Goal: Use online tool/utility: Utilize a website feature to perform a specific function

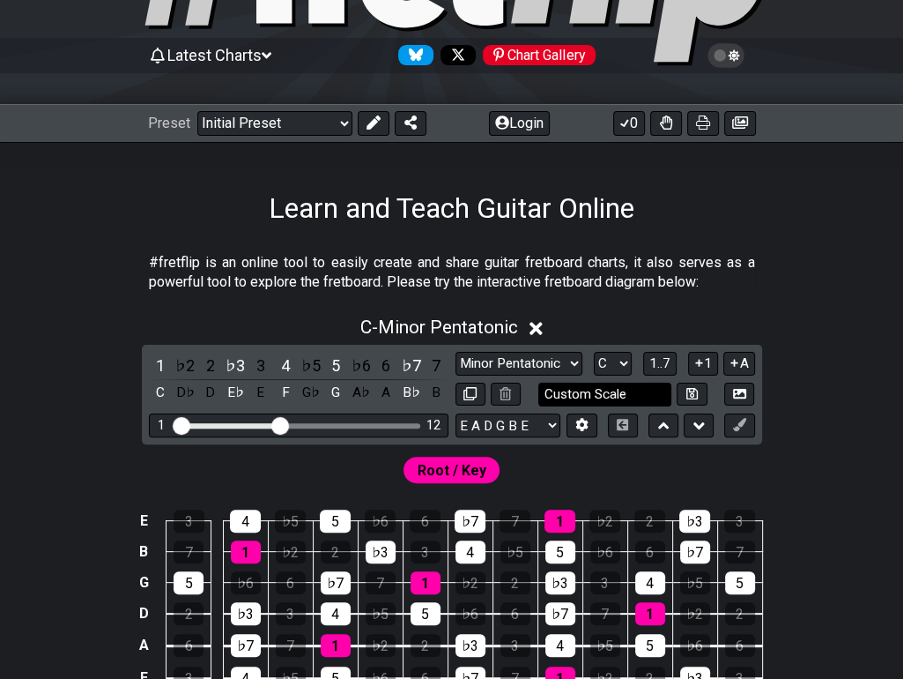
scroll to position [176, 0]
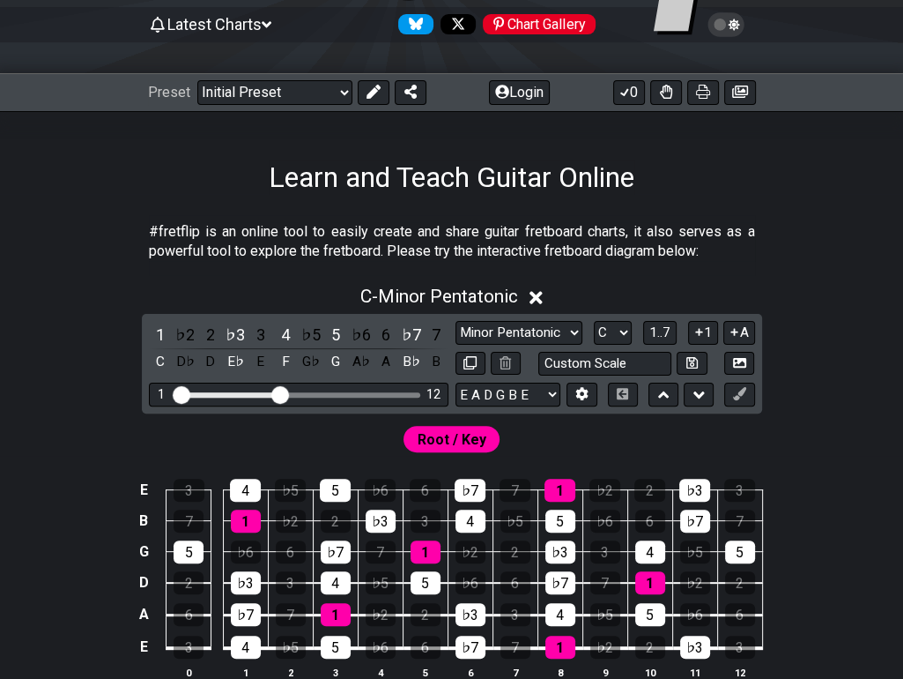
click at [533, 381] on div "1 ♭2 2 ♭3 3 4 ♭5 5 ♭6 6 ♭7 7 C D♭ D E♭ E F G♭ G A♭ A B♭ B Minor Pentatonic Clic…" at bounding box center [452, 364] width 620 height 100
click at [494, 412] on div "1 ♭2 2 ♭3 3 4 ♭5 5 ♭6 6 ♭7 7 C D♭ D E♭ E F G♭ G A♭ A B♭ B Minor Pentatonic Clic…" at bounding box center [452, 364] width 620 height 100
click at [515, 399] on select "E A D G B E E A D G B E E A D G B E B E A D F♯ B A D G C E A D A D G B E E♭ A♭ …" at bounding box center [508, 394] width 105 height 24
select select "D A D G B E"
click at [456, 382] on select "E A D G B E E A D G B E E A D G B E B E A D F♯ B A D G C E A D A D G B E E♭ A♭ …" at bounding box center [508, 394] width 105 height 24
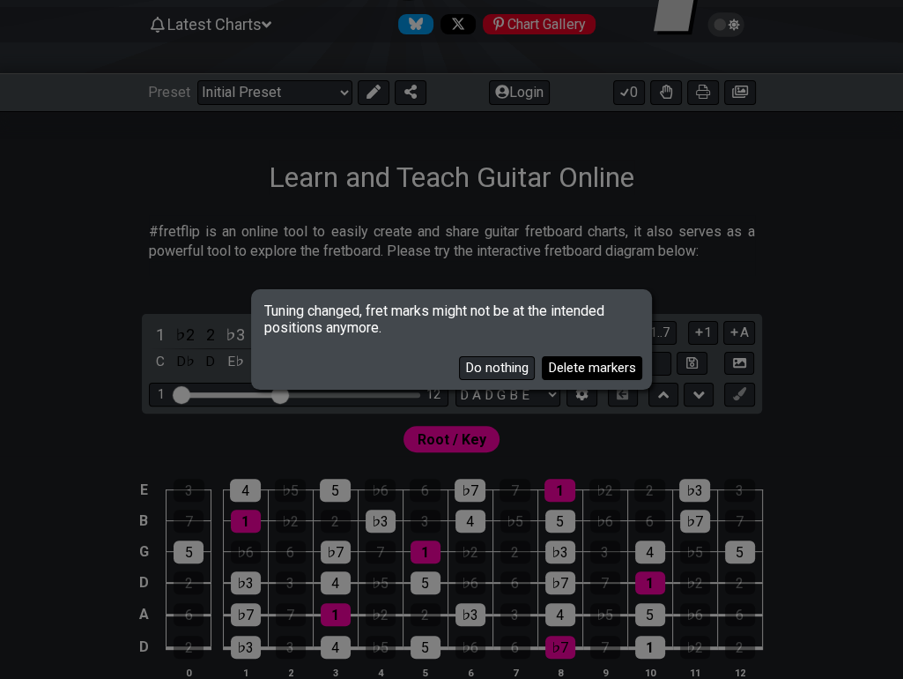
click at [561, 364] on button "Delete markers" at bounding box center [592, 368] width 100 height 24
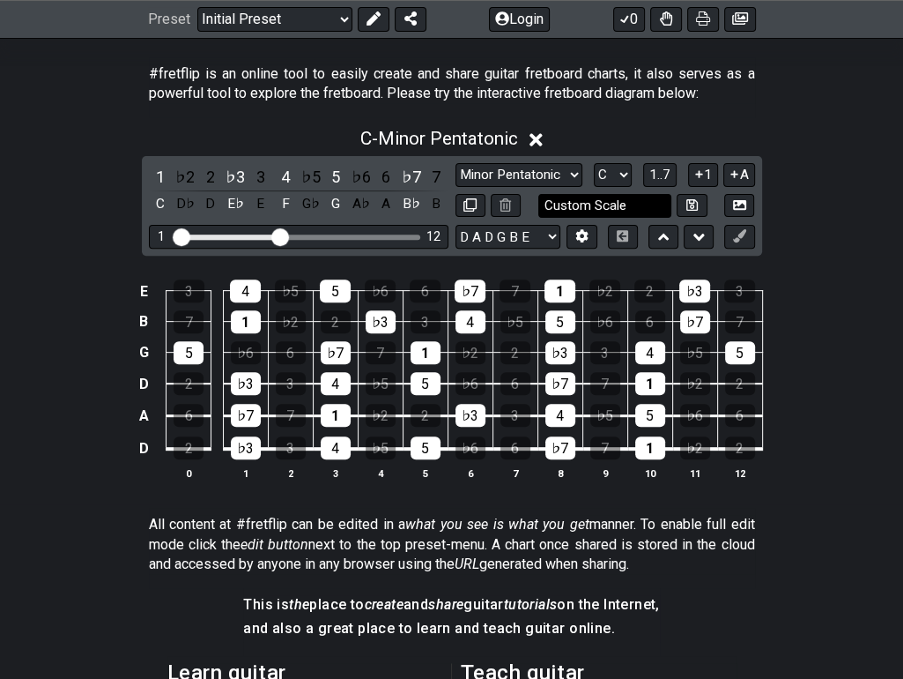
scroll to position [353, 0]
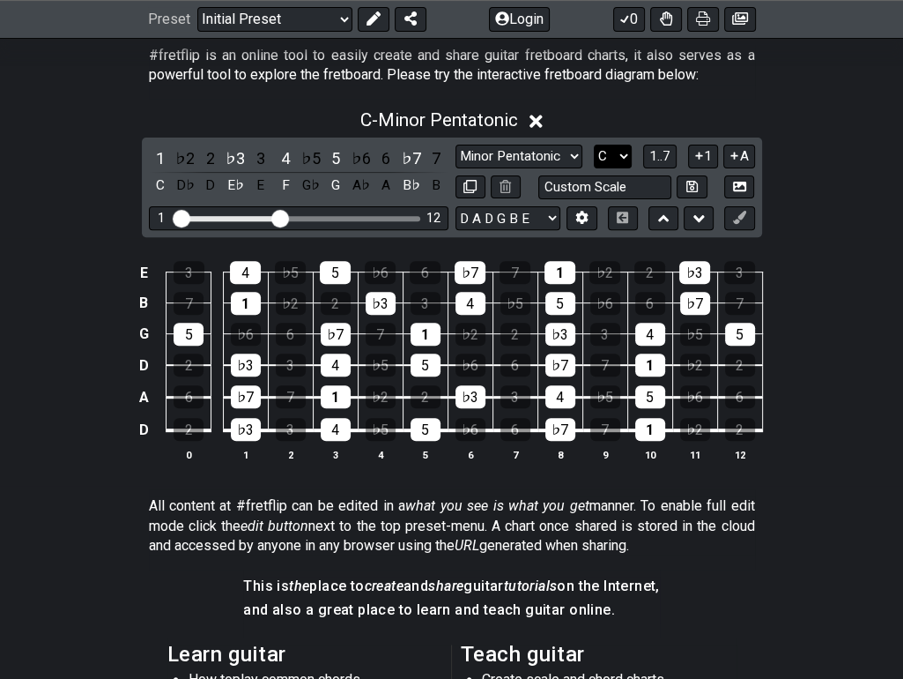
click at [613, 161] on select "A♭ A A♯ B♭ B C C♯ D♭ D D♯ E♭ E F F♯ G♭ G G♯" at bounding box center [613, 157] width 38 height 24
click at [546, 160] on select "Minor Pentatonic Click to edit Minor Pentatonic Major Pentatonic Minor Blues Ma…" at bounding box center [519, 157] width 127 height 24
click at [456, 145] on select "Minor Pentatonic Click to edit Minor Pentatonic Major Pentatonic Minor Blues Ma…" at bounding box center [519, 157] width 127 height 24
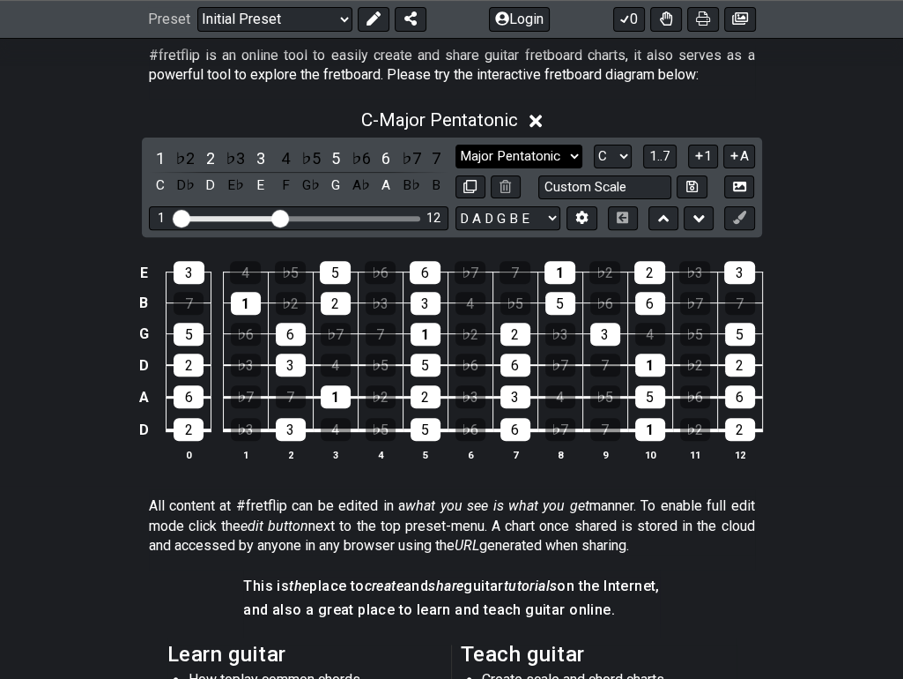
click at [553, 157] on select "Minor Pentatonic Click to edit Minor Pentatonic Major Pentatonic Minor Blues Ma…" at bounding box center [519, 157] width 127 height 24
select select "Major / [PERSON_NAME]"
click at [456, 145] on select "Minor Pentatonic Click to edit Minor Pentatonic Major Pentatonic Minor Blues Ma…" at bounding box center [519, 157] width 127 height 24
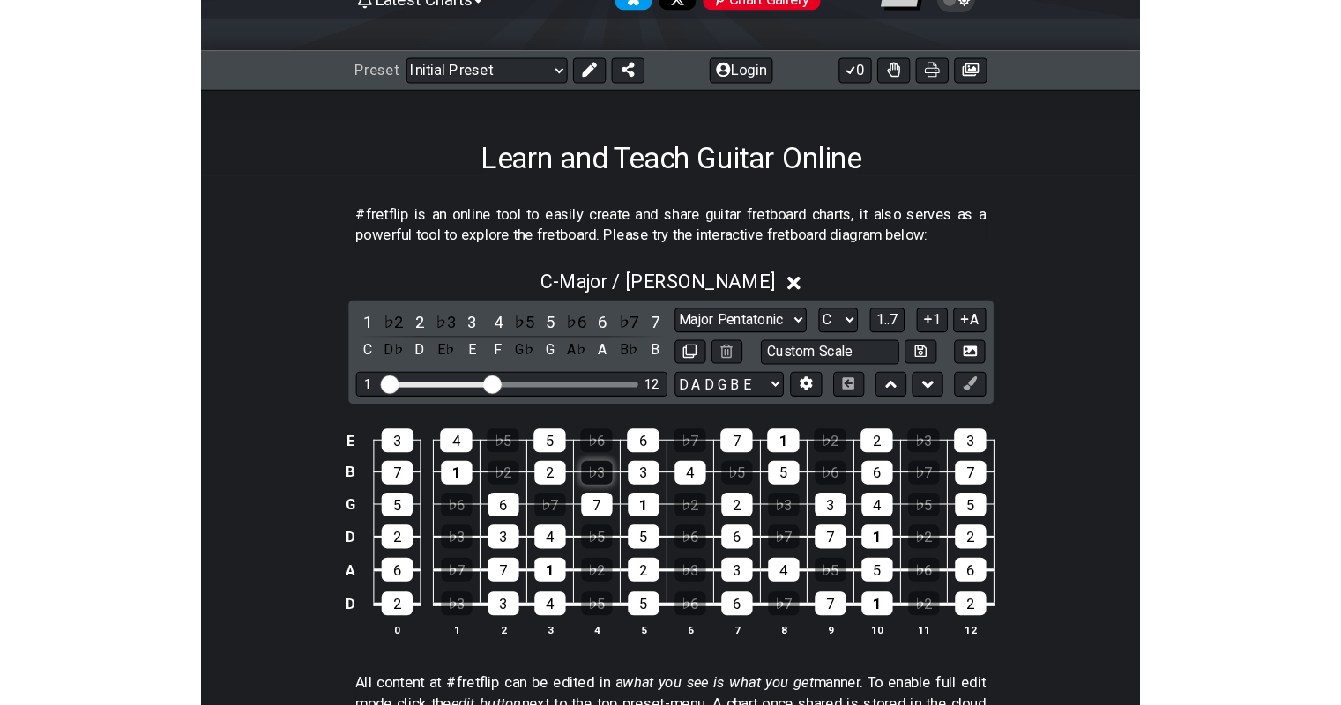
scroll to position [264, 0]
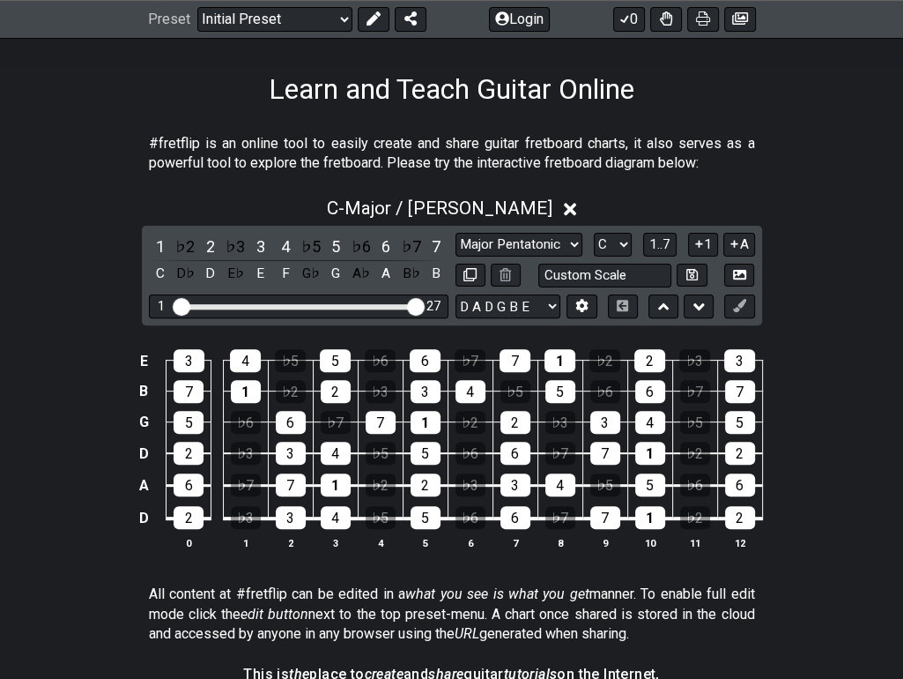
drag, startPoint x: 273, startPoint y: 304, endPoint x: 579, endPoint y: 321, distance: 306.3
click at [424, 305] on input "Visible fret range" at bounding box center [299, 305] width 250 height 0
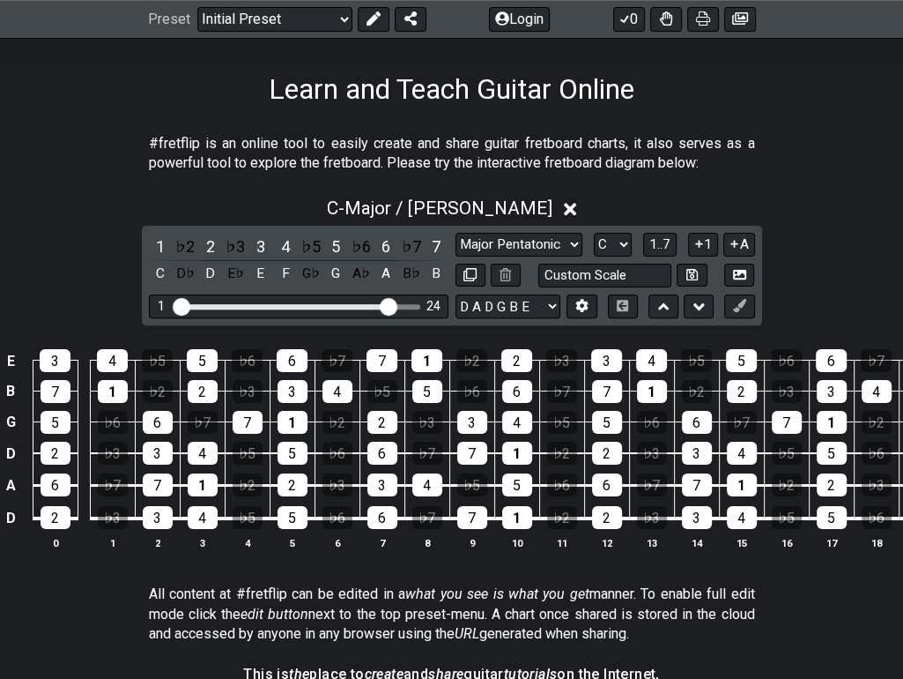
drag, startPoint x: 419, startPoint y: 310, endPoint x: 384, endPoint y: 318, distance: 35.3
click at [384, 305] on input "Visible fret range" at bounding box center [299, 305] width 250 height 0
click at [813, 298] on div "C - Major / Ionian 1 ♭2 2 ♭3 3 4 ♭5 5 ♭6 6 ♭7 7 C D♭ D E♭ E F G♭ G A♭ A B♭ B Mi…" at bounding box center [451, 380] width 903 height 387
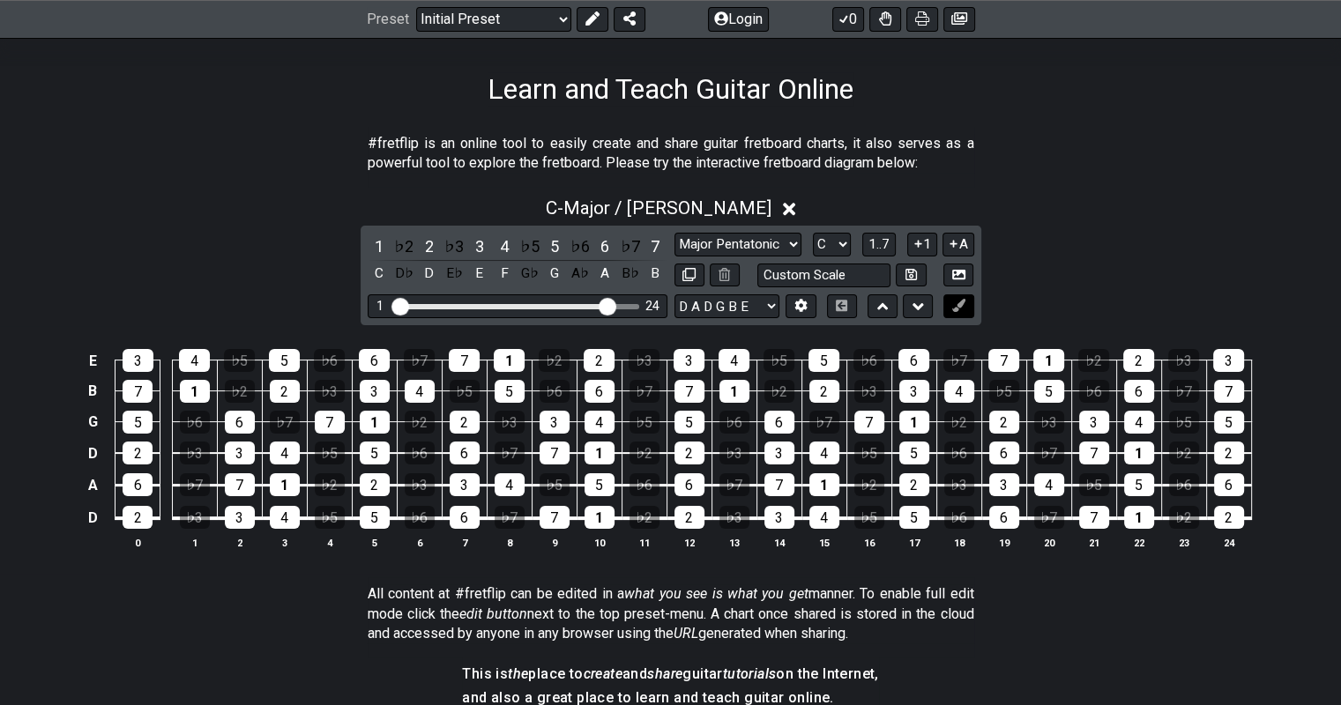
click at [902, 311] on icon at bounding box center [958, 305] width 13 height 13
click at [902, 301] on icon at bounding box center [958, 305] width 13 height 13
click at [892, 308] on button at bounding box center [882, 306] width 30 height 24
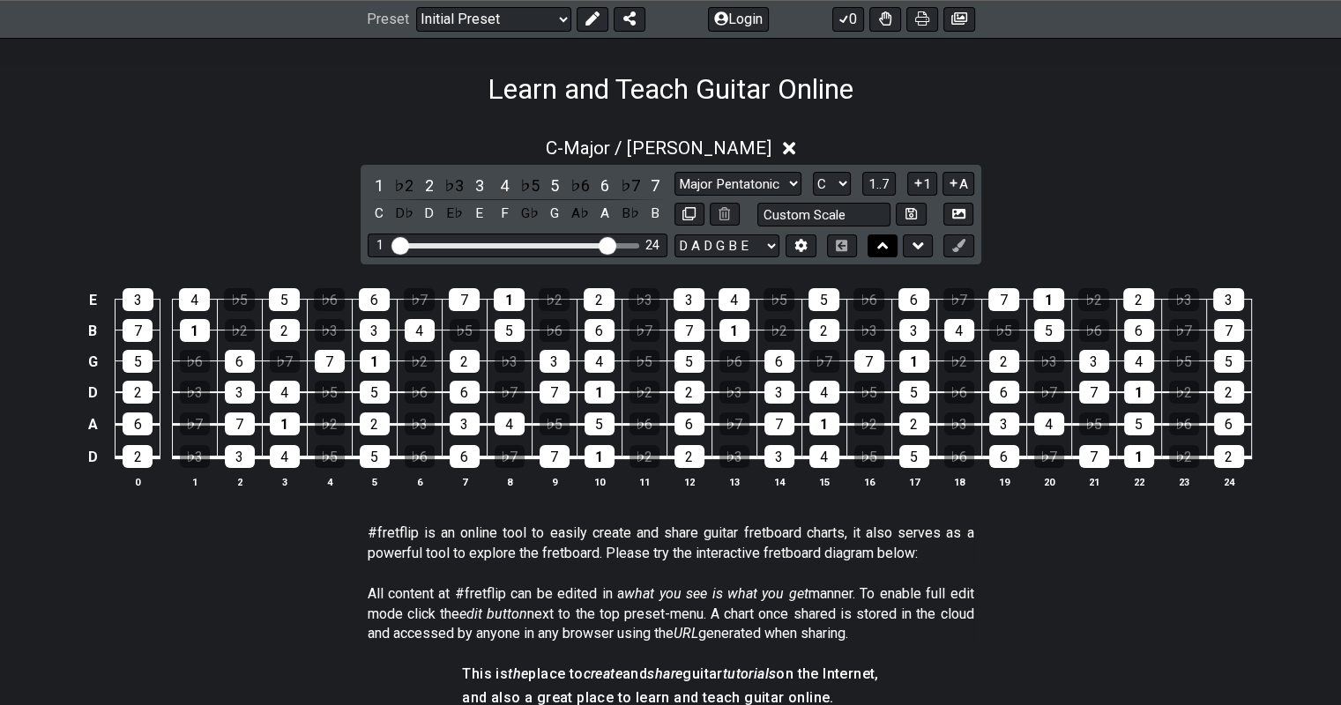
click at [885, 252] on icon at bounding box center [882, 246] width 11 height 18
click at [883, 181] on span "1..7" at bounding box center [878, 184] width 21 height 16
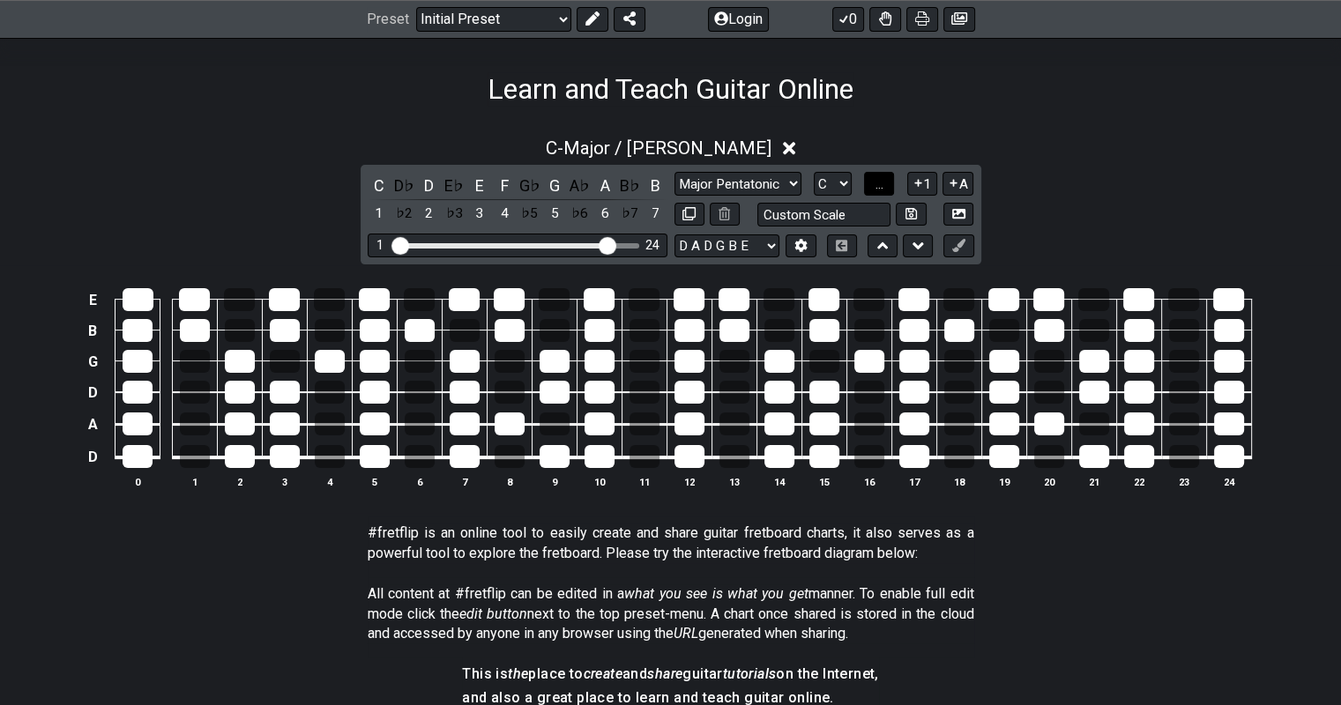
click at [883, 181] on span "..." at bounding box center [879, 184] width 8 height 16
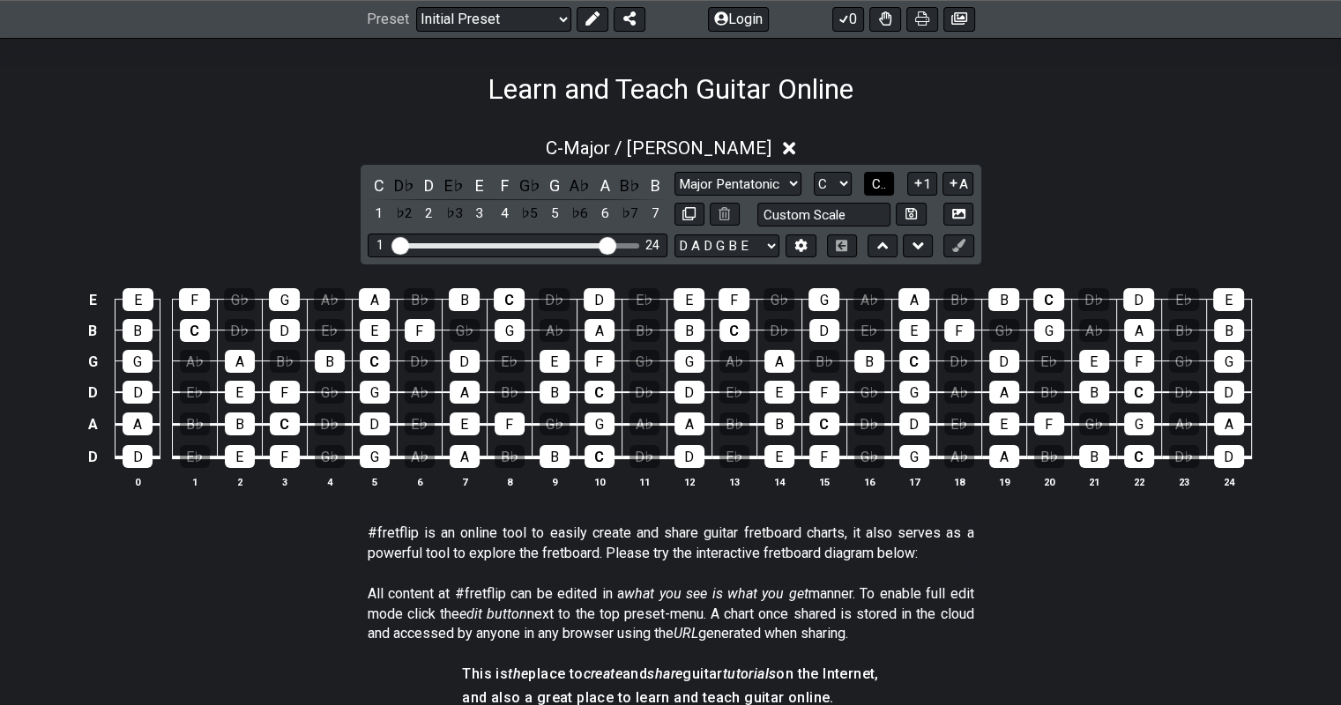
click at [883, 181] on span "C.." at bounding box center [879, 184] width 14 height 16
click at [883, 181] on span "1..7" at bounding box center [878, 184] width 21 height 16
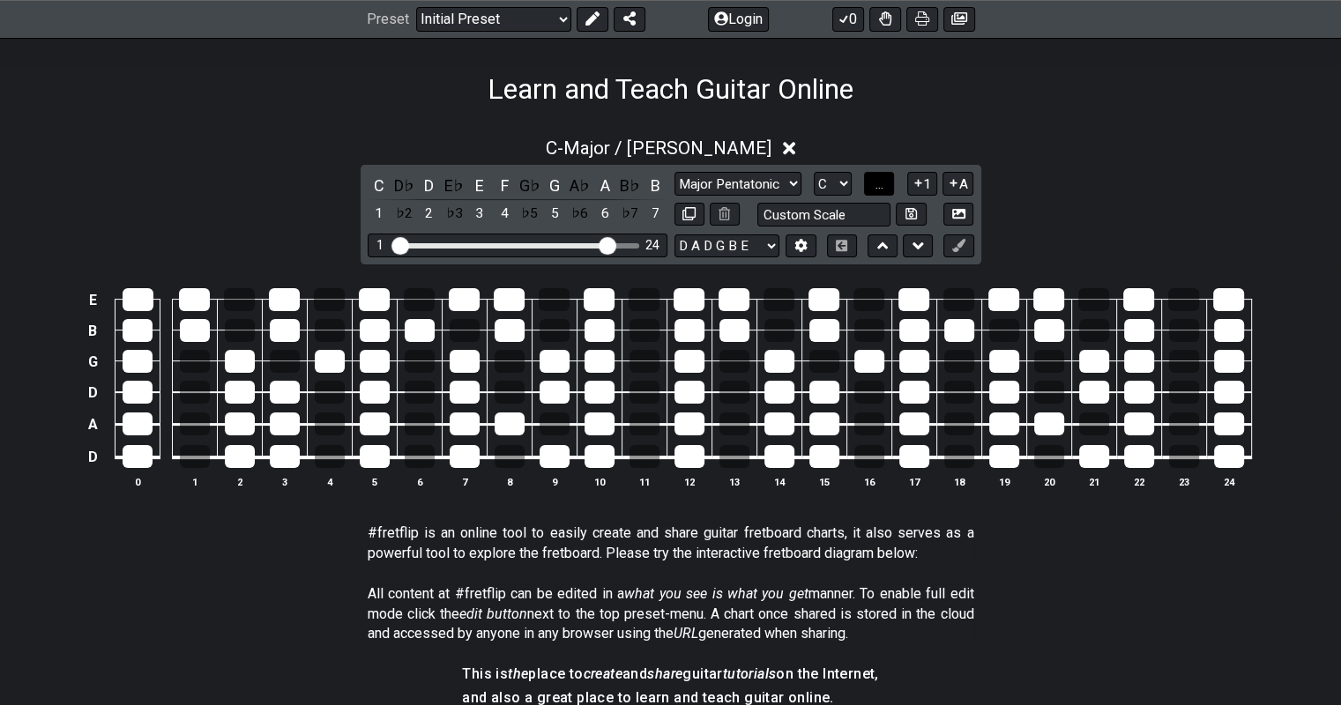
click at [883, 181] on span "..." at bounding box center [879, 184] width 8 height 16
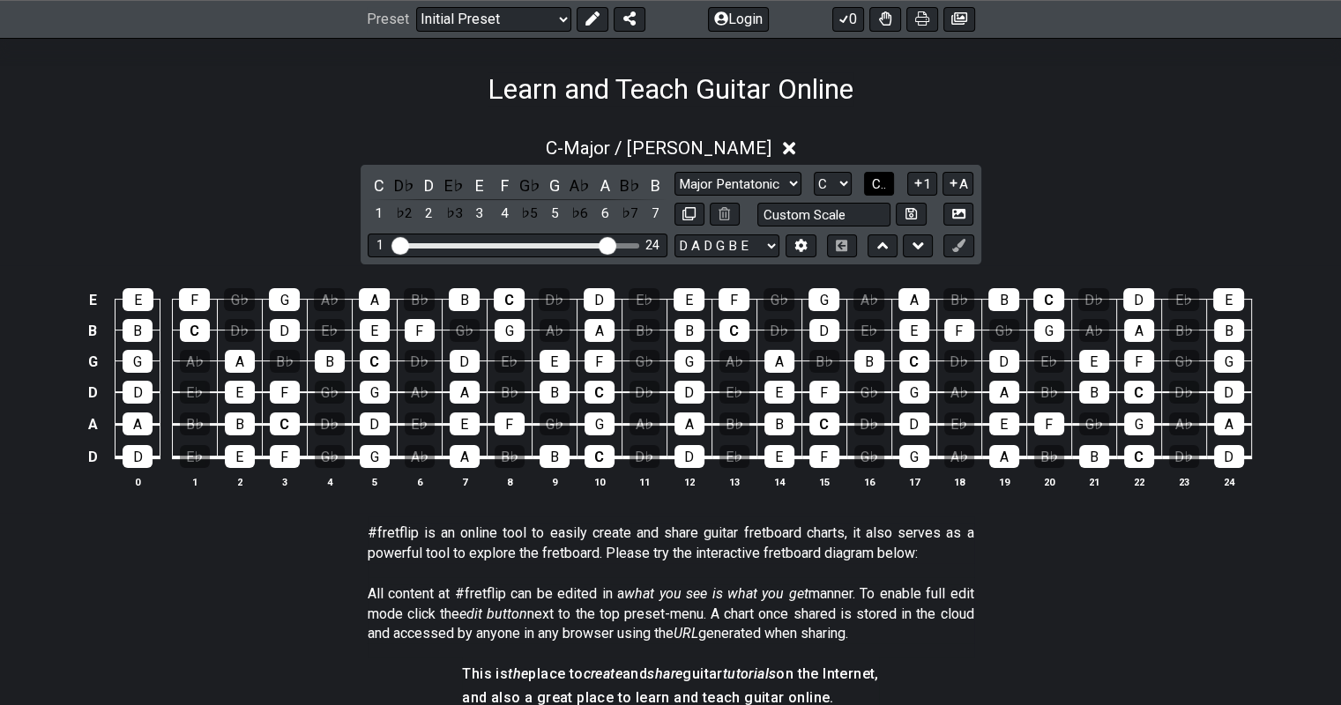
click at [883, 181] on span "C.." at bounding box center [879, 184] width 14 height 16
click at [902, 182] on button "1" at bounding box center [922, 184] width 30 height 24
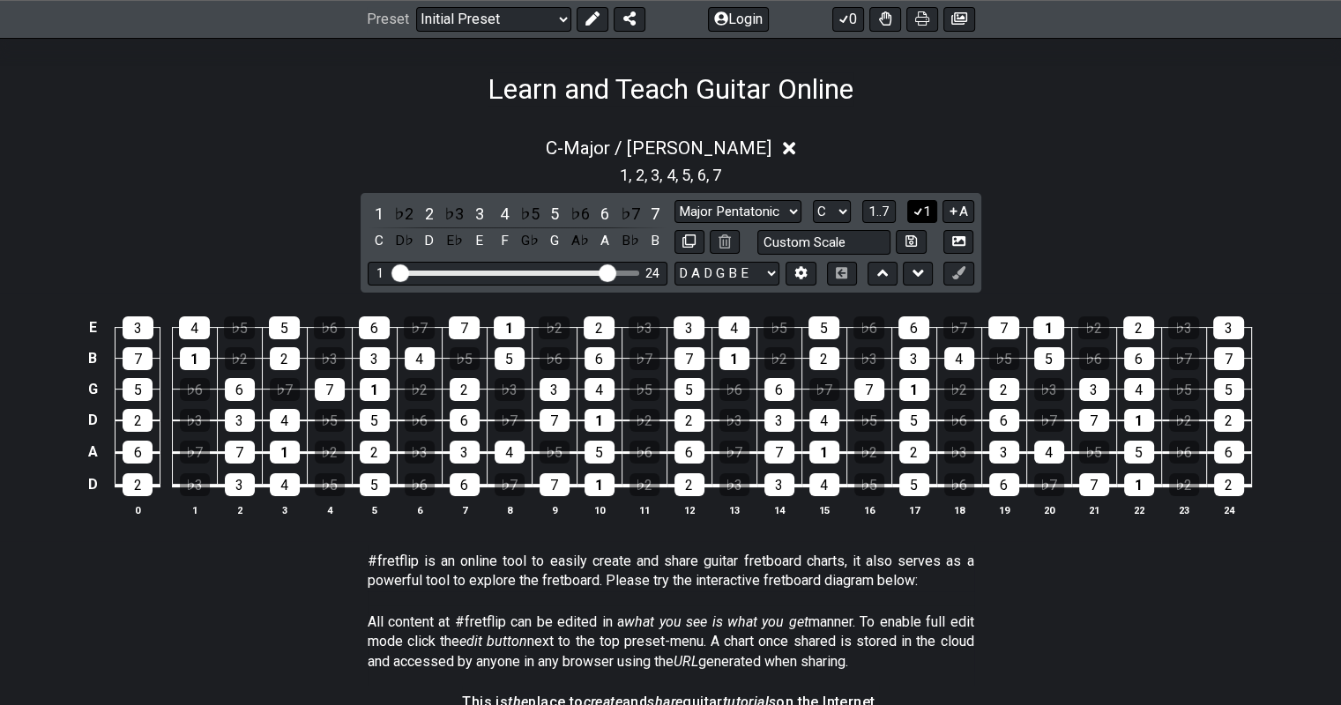
click at [902, 214] on button "1" at bounding box center [922, 212] width 30 height 24
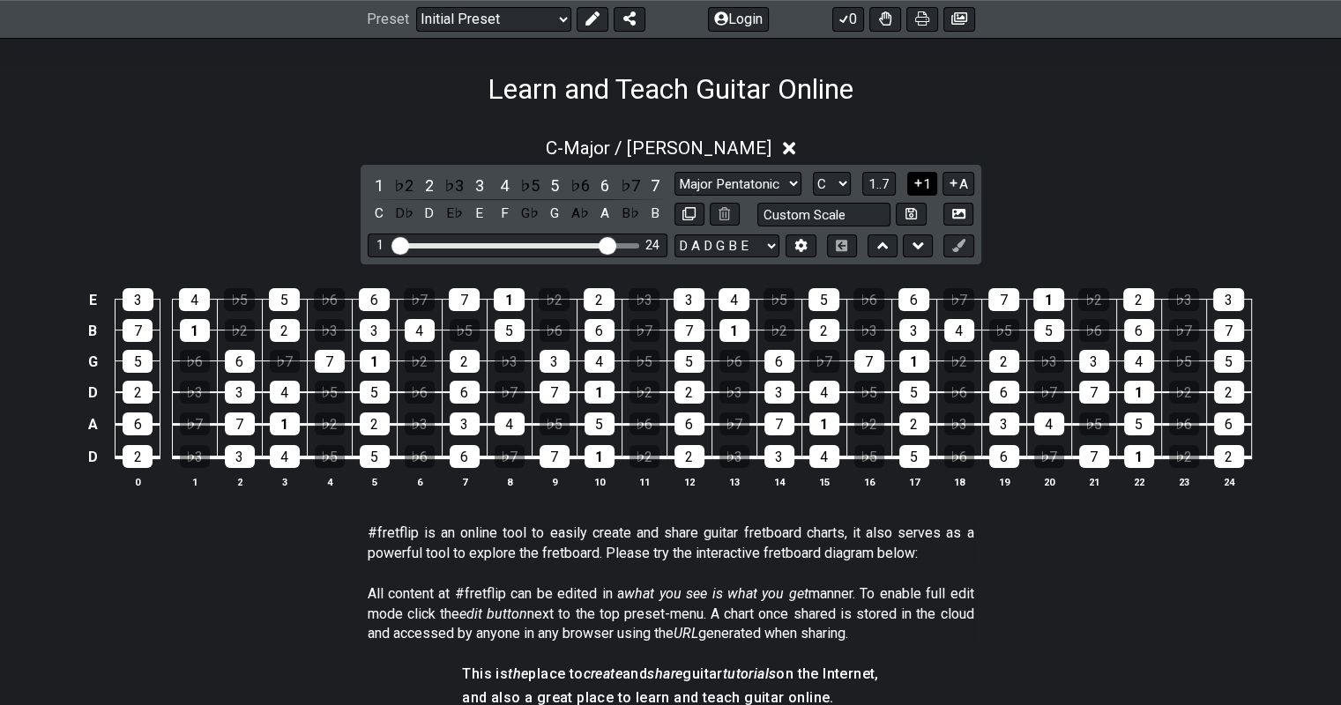
click at [902, 182] on icon at bounding box center [917, 183] width 7 height 7
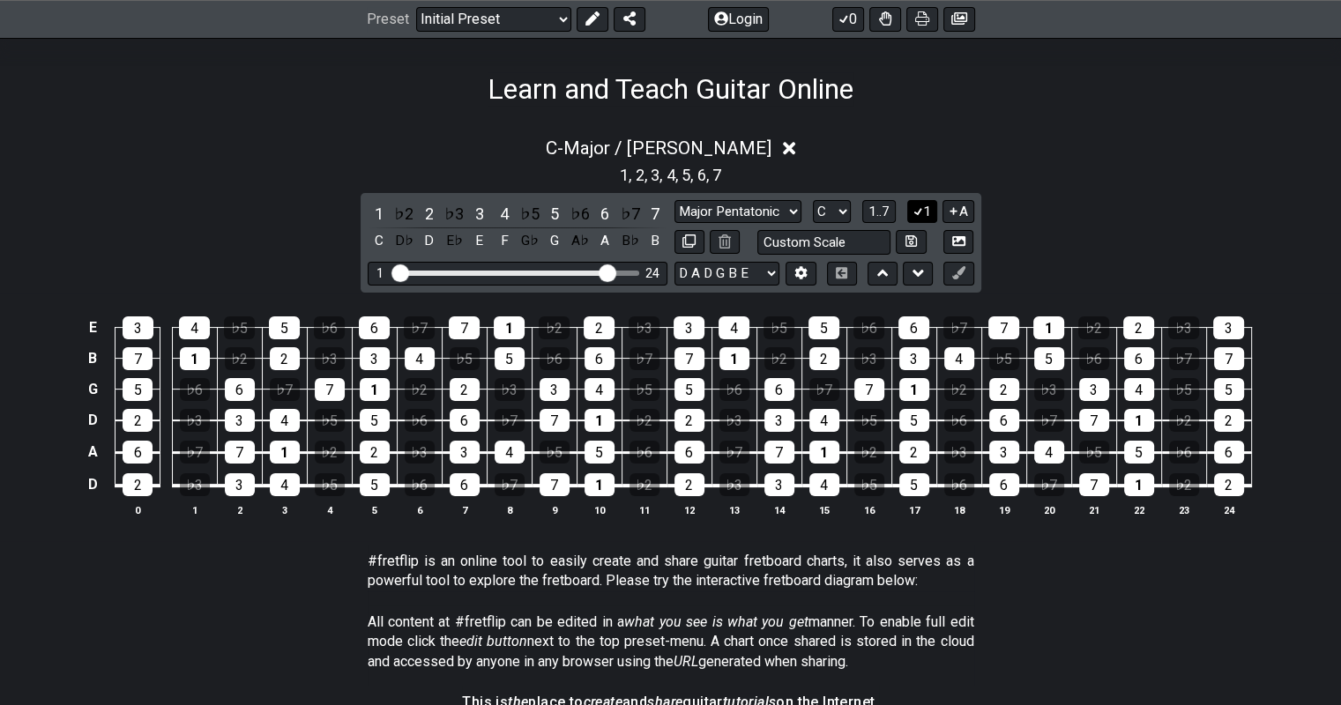
click at [902, 182] on div "1 , 2 , 3 , 4 , 5 , 6 , 7" at bounding box center [670, 174] width 1341 height 28
click at [902, 198] on div "1 ♭2 2 ♭3 3 4 ♭5 5 ♭6 6 ♭7 7 C D♭ D E♭ E F G♭ G A♭ A B♭ B Minor Pentatonic Clic…" at bounding box center [670, 243] width 620 height 100
click at [902, 203] on button "1" at bounding box center [922, 212] width 30 height 24
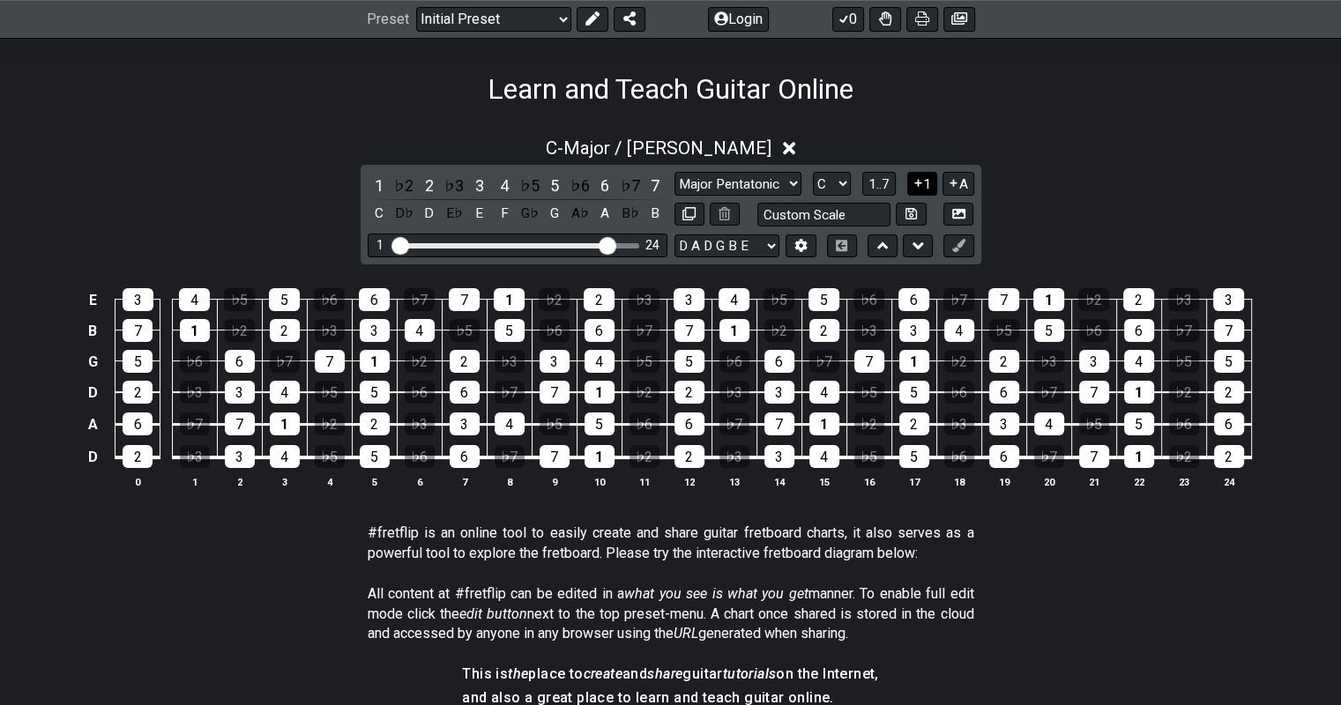
click at [902, 182] on button "1" at bounding box center [922, 184] width 30 height 24
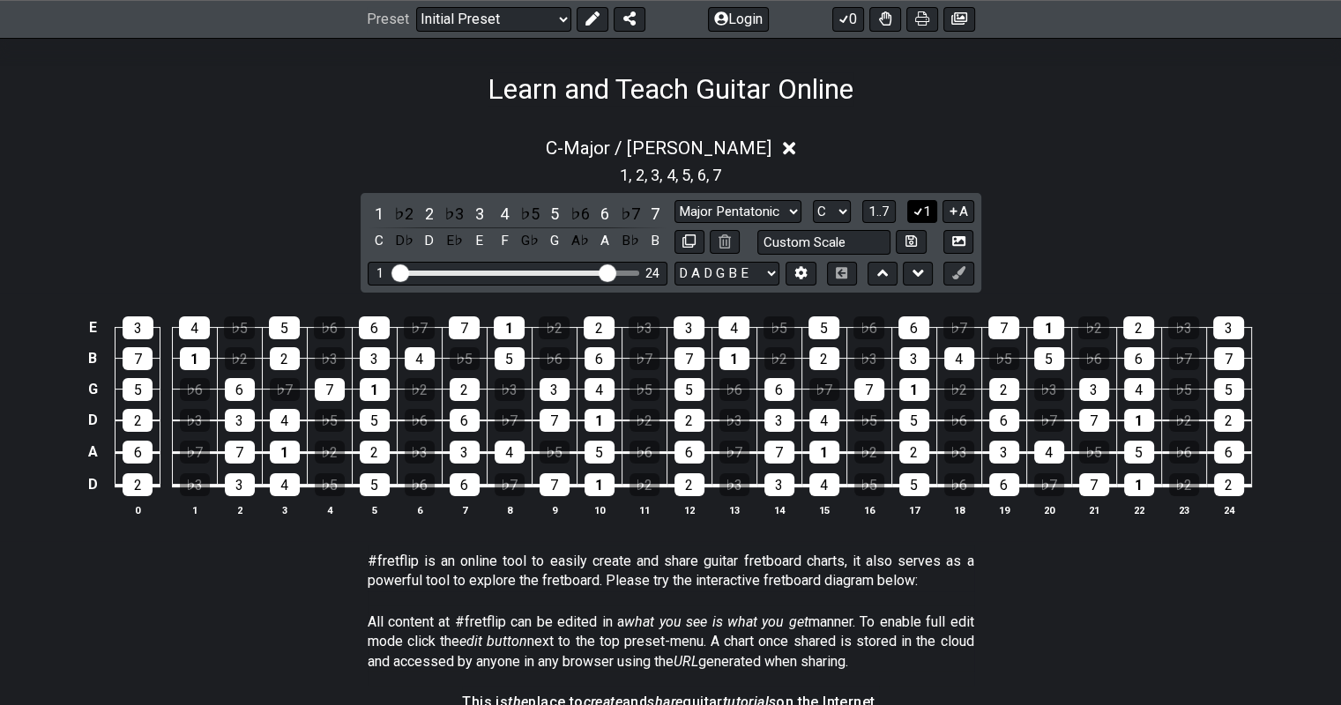
click at [902, 206] on icon at bounding box center [918, 210] width 17 height 13
